Goal: Task Accomplishment & Management: Use online tool/utility

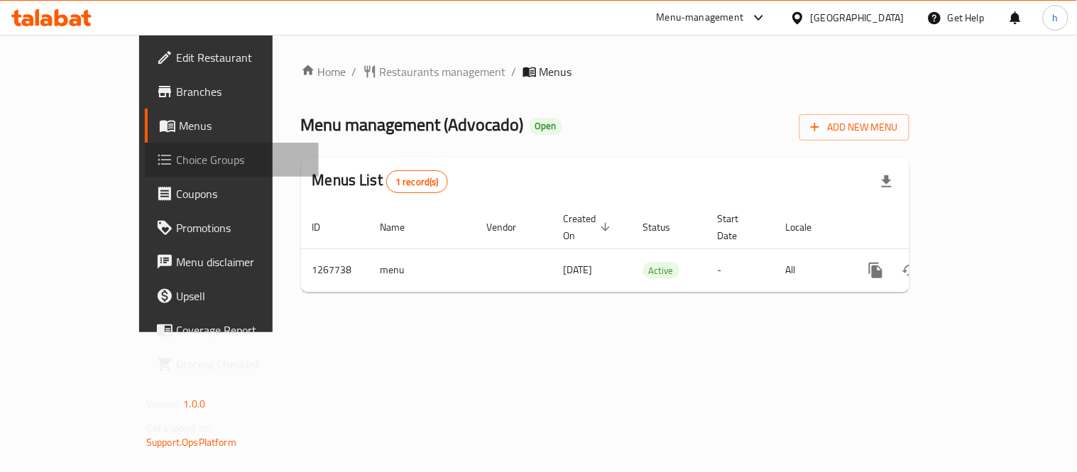
click at [176, 157] on span "Choice Groups" at bounding box center [241, 159] width 131 height 17
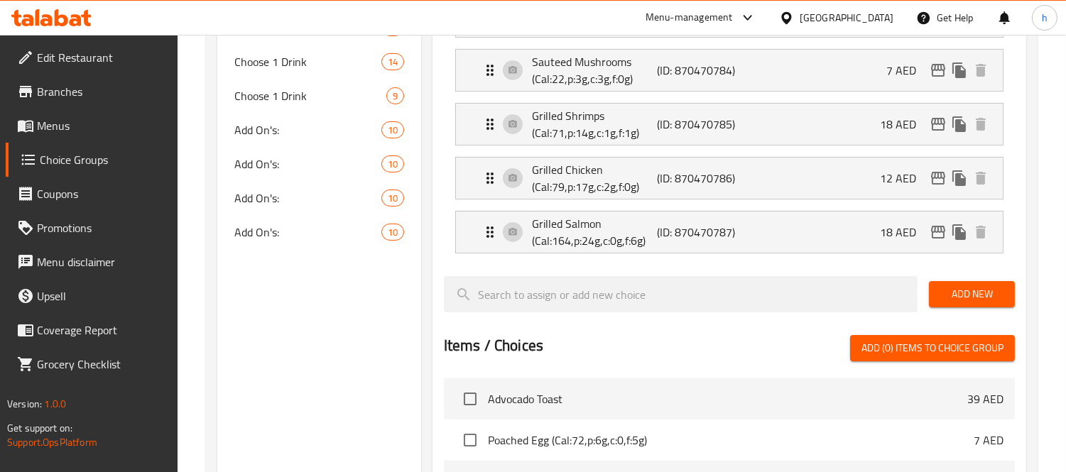
scroll to position [552, 0]
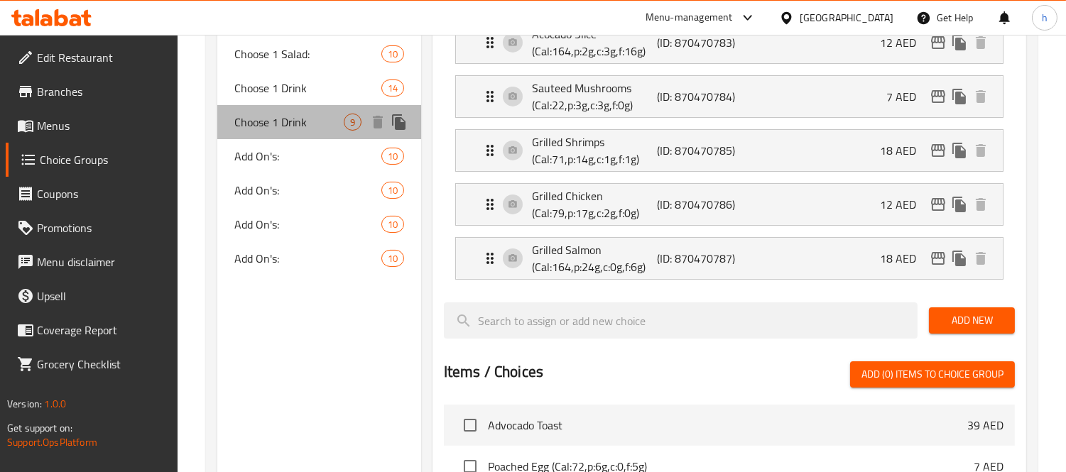
click at [278, 126] on span "Choose 1 Drink" at bounding box center [288, 122] width 109 height 17
type input "Choose 1 Drink"
type input "اختر مشروبًا 1"
type input "1"
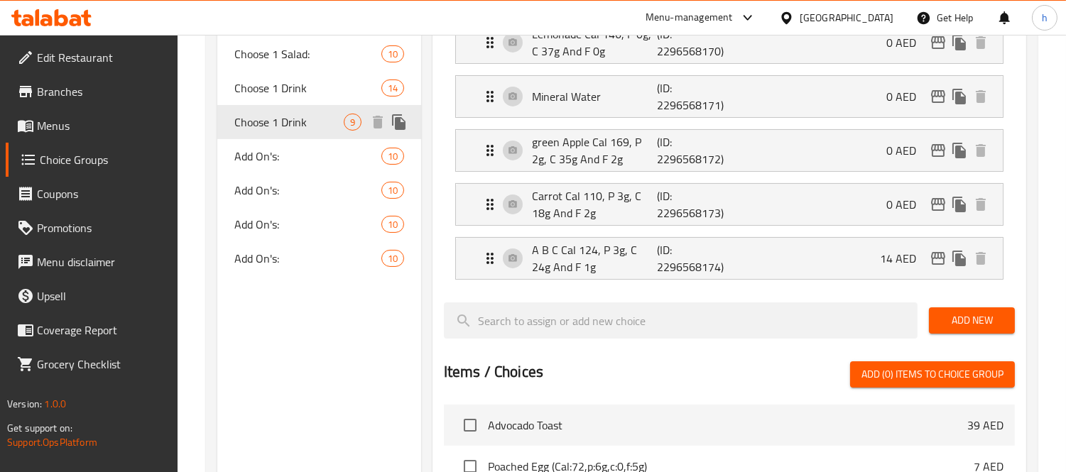
click at [270, 126] on span "Choose 1 Drink" at bounding box center [288, 122] width 109 height 17
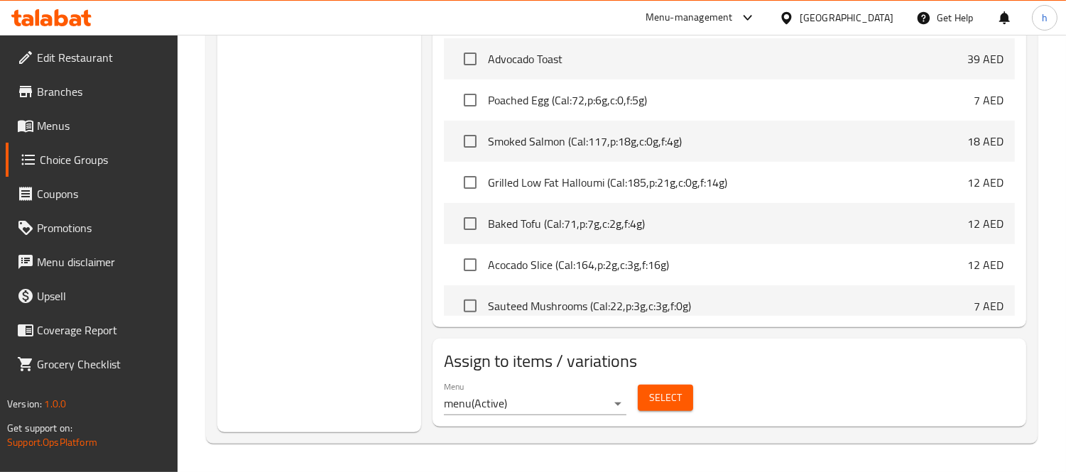
scroll to position [445, 0]
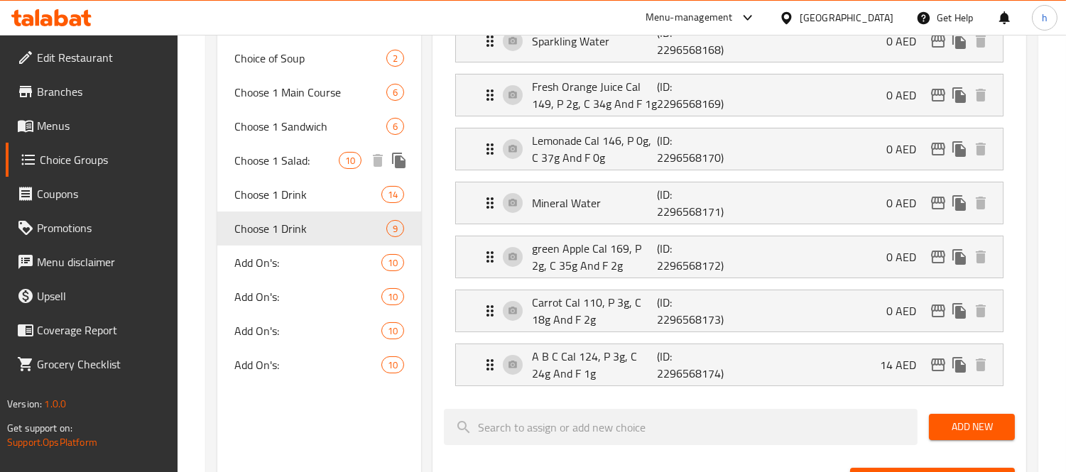
click at [265, 153] on span "Choose 1 Salad:" at bounding box center [286, 160] width 104 height 17
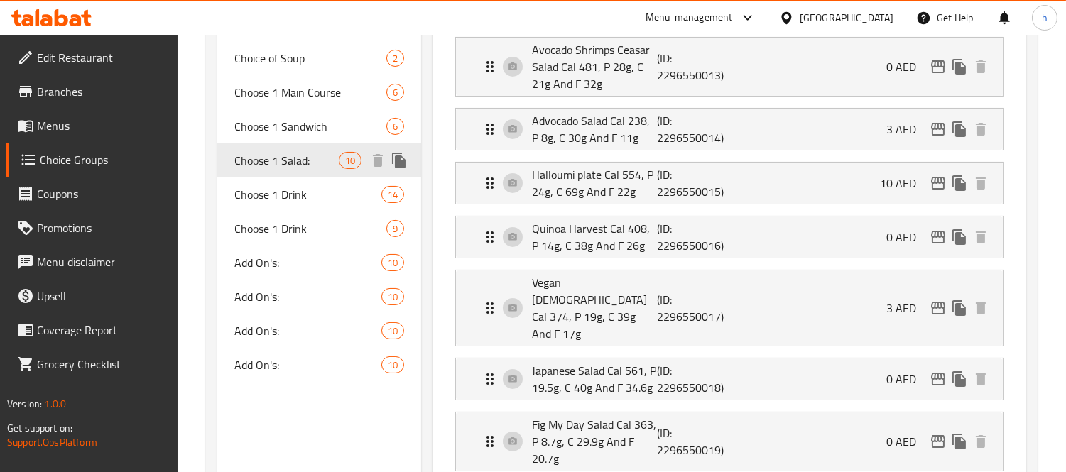
type input "Choose 1 Salad:"
type input "اختر سلطة واحدة:"
click at [256, 153] on span "Choose 1 Salad:" at bounding box center [286, 160] width 104 height 17
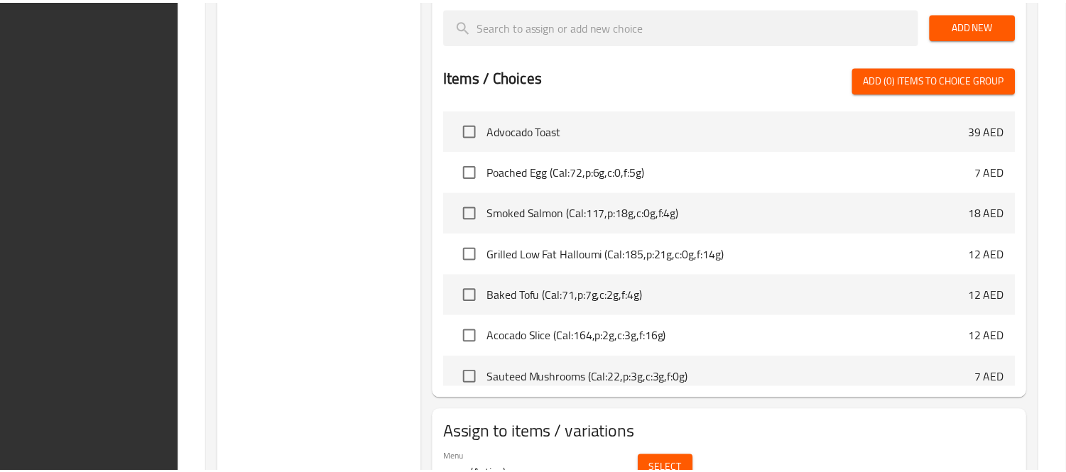
scroll to position [1024, 0]
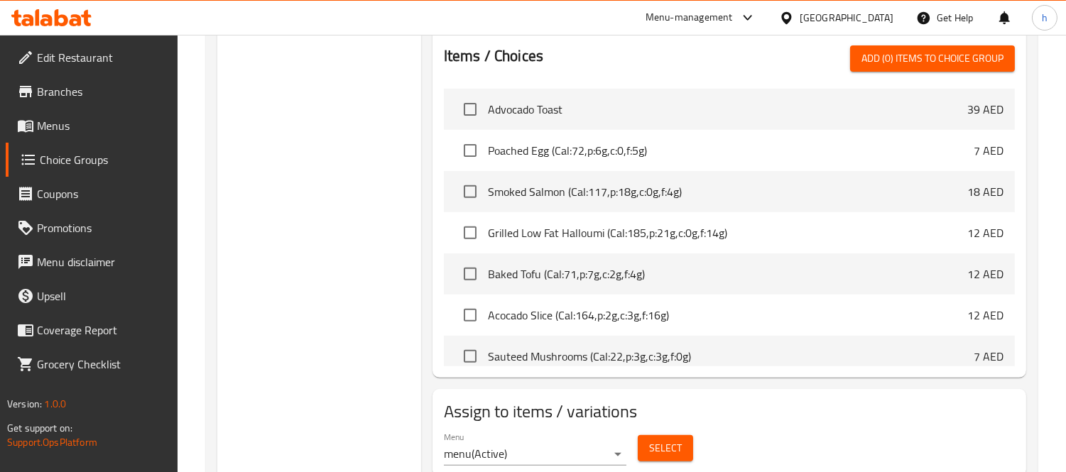
click at [57, 9] on icon at bounding box center [61, 17] width 13 height 17
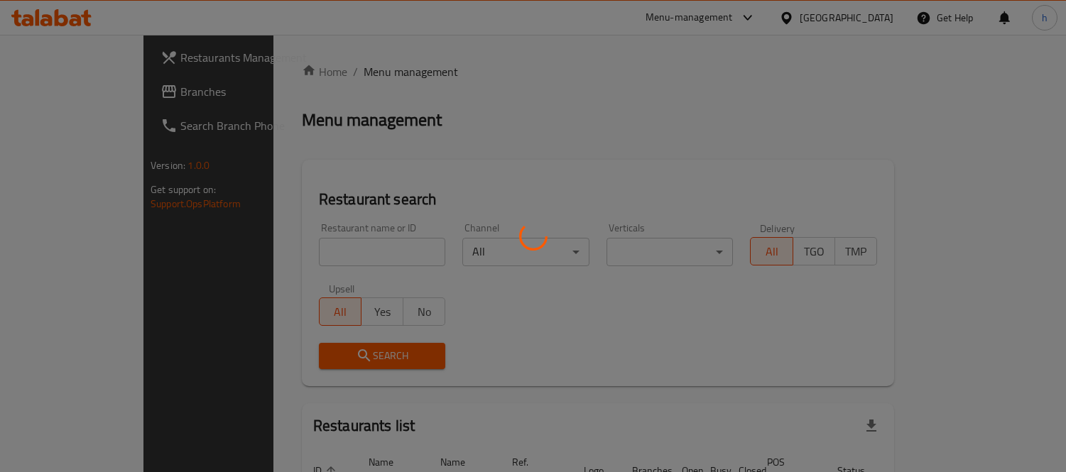
scroll to position [94, 0]
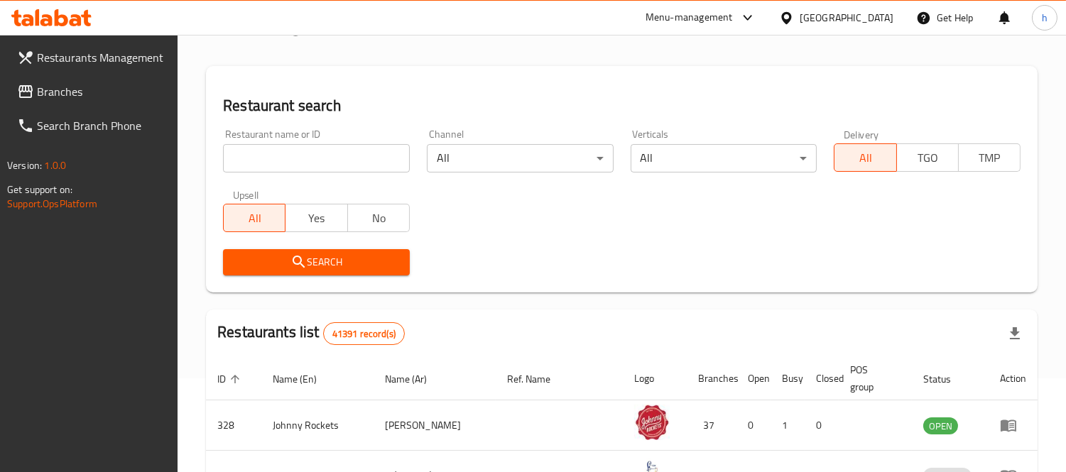
click at [96, 91] on span "Branches" at bounding box center [102, 91] width 130 height 17
